Goal: Task Accomplishment & Management: Use online tool/utility

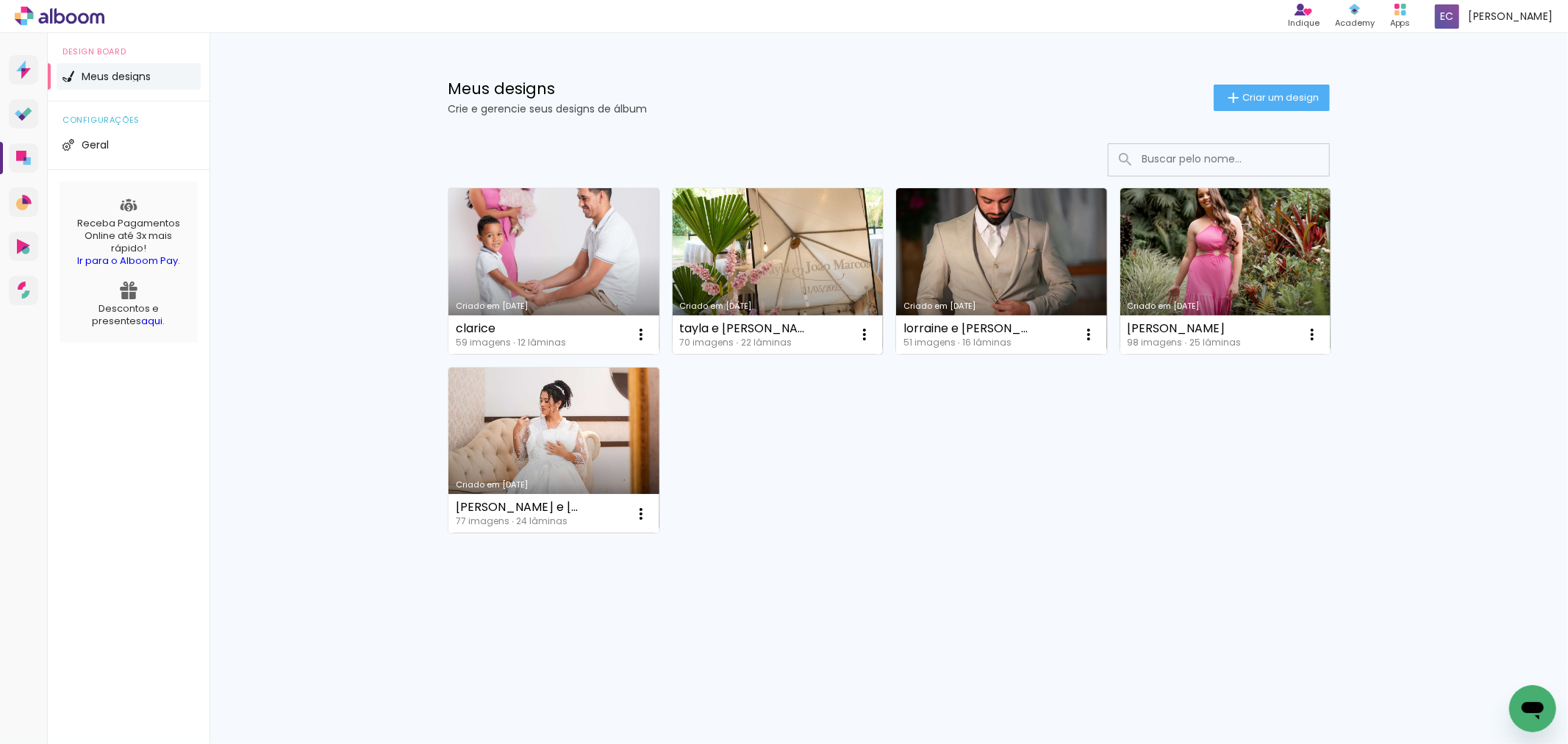
click at [794, 268] on link "Criado em [DATE]" at bounding box center [778, 271] width 211 height 166
